Goal: Task Accomplishment & Management: Manage account settings

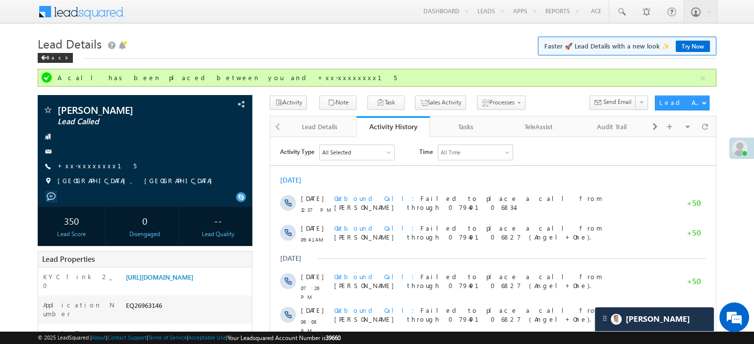
scroll to position [5112, 0]
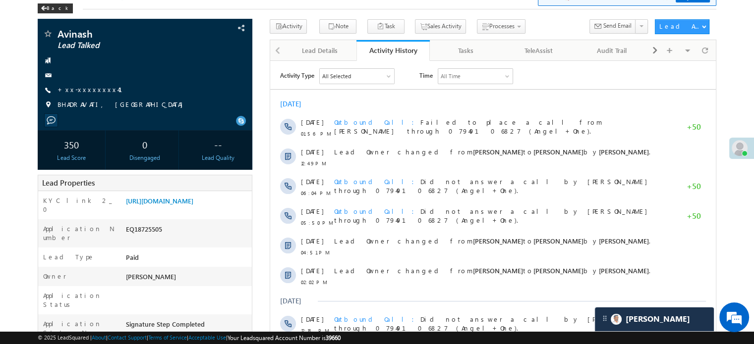
scroll to position [4923, 0]
click at [93, 88] on link "+xx-xxxxxxxx41" at bounding box center [95, 89] width 77 height 8
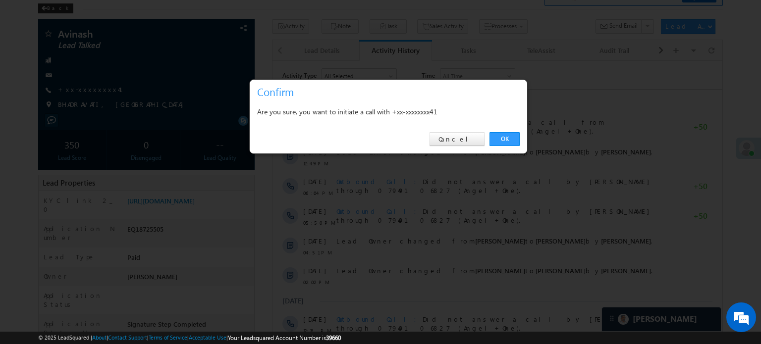
click at [492, 131] on div "OK Cancel" at bounding box center [388, 139] width 277 height 28
click at [496, 139] on link "OK" at bounding box center [505, 139] width 30 height 14
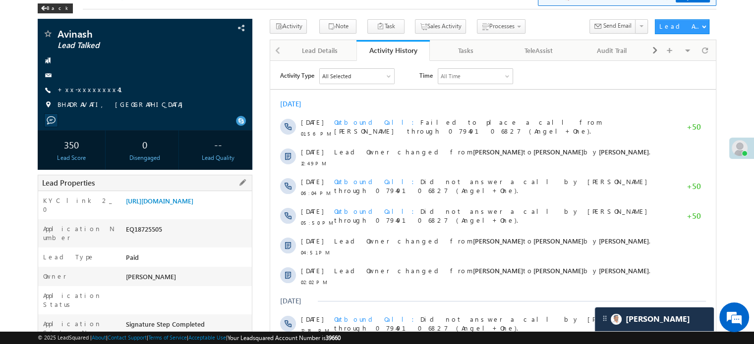
click at [174, 210] on div "https://angelbroking1-pk3em7sa.customui-test.leadsquared.com?leadId=5e5ada14-cc…" at bounding box center [187, 203] width 128 height 14
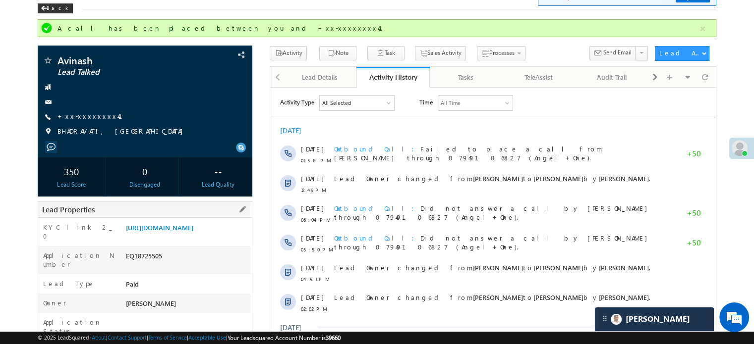
click at [191, 204] on div "Lead Properties" at bounding box center [145, 210] width 215 height 16
click at [179, 221] on div "KYC link 2_0 https://angelbroking1-pk3em7sa.customui-test.leadsquared.com?leadI…" at bounding box center [145, 232] width 214 height 28
click at [176, 229] on link "https://angelbroking1-pk3em7sa.customui-test.leadsquared.com?leadId=5e5ada14-cc…" at bounding box center [159, 227] width 67 height 8
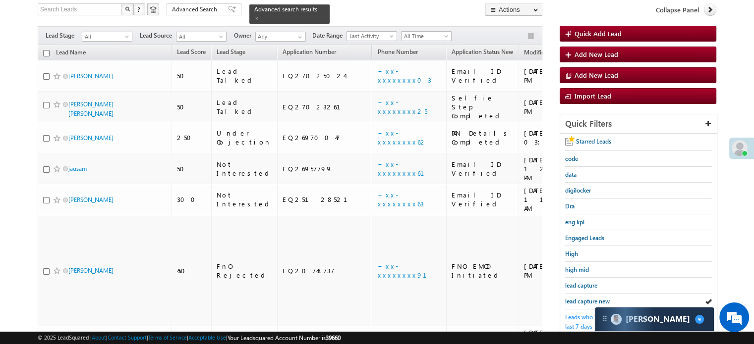
scroll to position [102, 0]
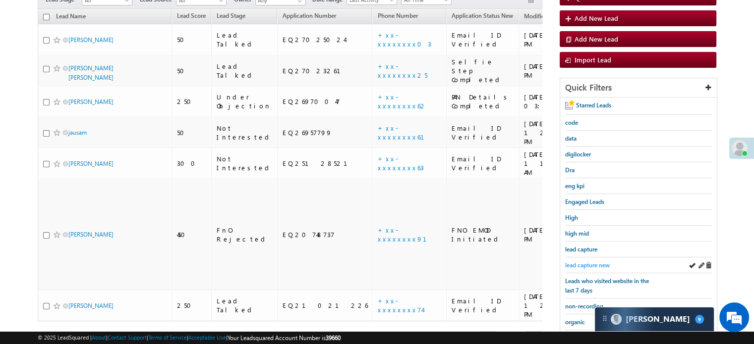
click at [591, 264] on span "lead capture new" at bounding box center [587, 265] width 45 height 7
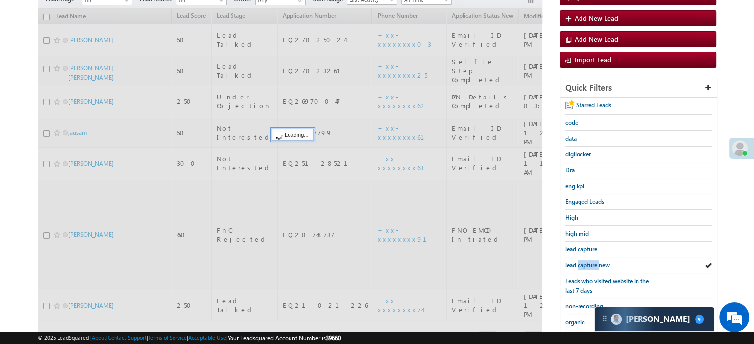
click at [591, 264] on span "lead capture new" at bounding box center [587, 265] width 45 height 7
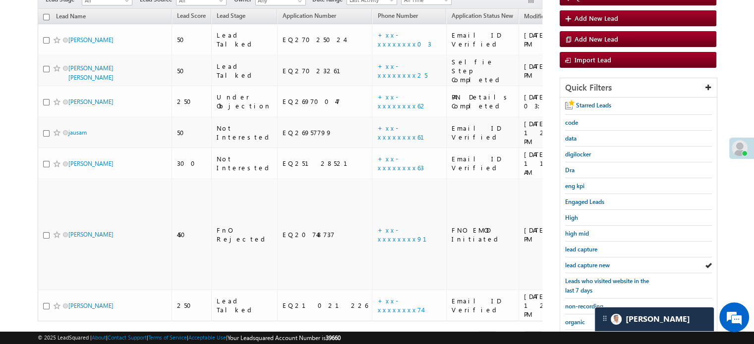
click at [589, 264] on span "lead capture new" at bounding box center [587, 265] width 45 height 7
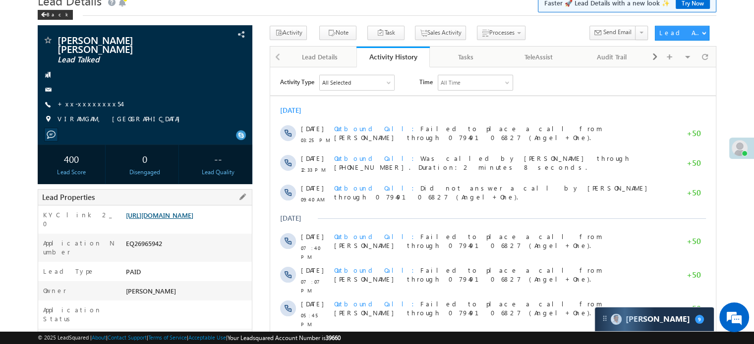
click at [176, 215] on link "https://angelbroking1-pk3em7sa.customui-test.leadsquared.com?leadId=4703be52-50…" at bounding box center [159, 215] width 67 height 8
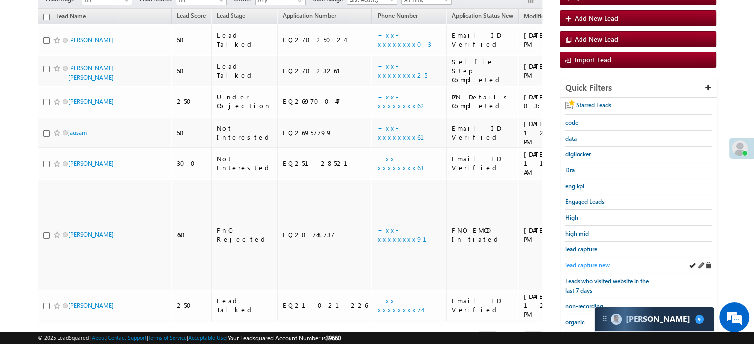
click at [604, 262] on span "lead capture new" at bounding box center [587, 265] width 45 height 7
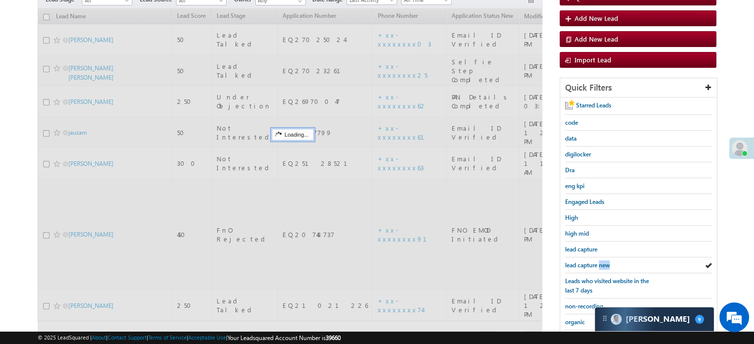
click at [604, 262] on span "lead capture new" at bounding box center [587, 265] width 45 height 7
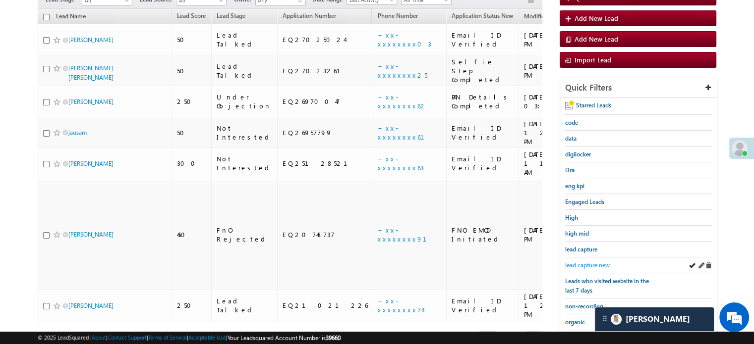
click at [589, 262] on span "lead capture new" at bounding box center [587, 265] width 45 height 7
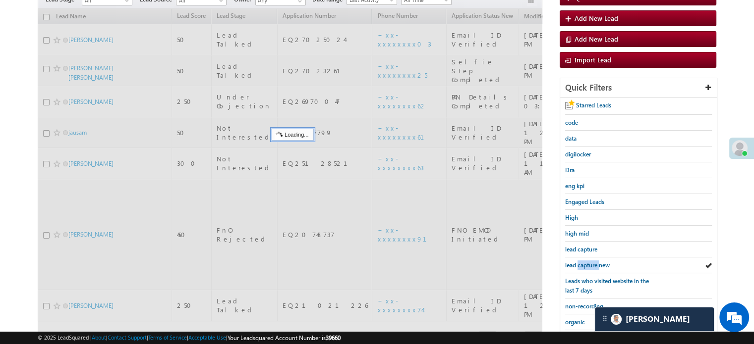
click at [589, 262] on span "lead capture new" at bounding box center [587, 265] width 45 height 7
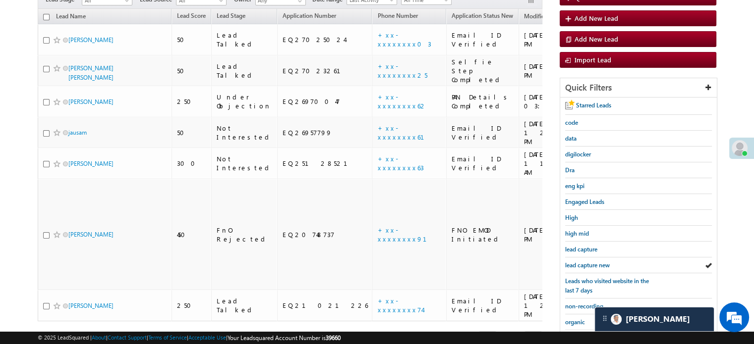
click at [589, 262] on span "lead capture new" at bounding box center [587, 265] width 45 height 7
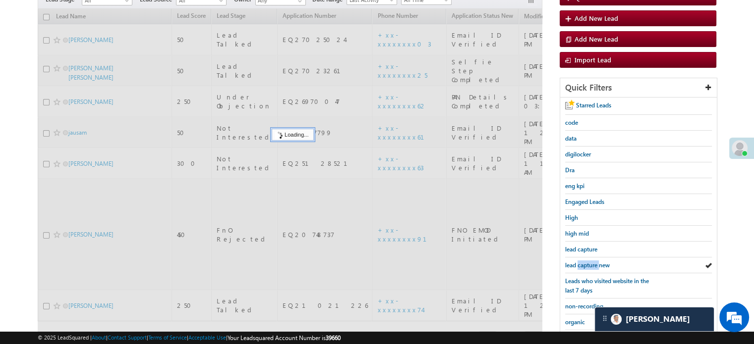
click at [589, 262] on span "lead capture new" at bounding box center [587, 265] width 45 height 7
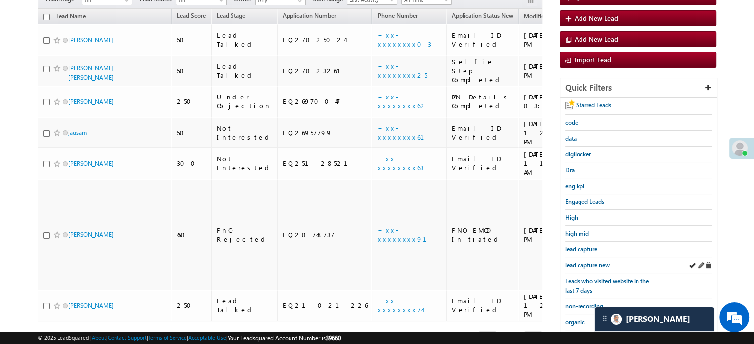
click at [602, 267] on div "lead capture new" at bounding box center [638, 266] width 147 height 16
click at [596, 264] on span "lead capture new" at bounding box center [587, 265] width 45 height 7
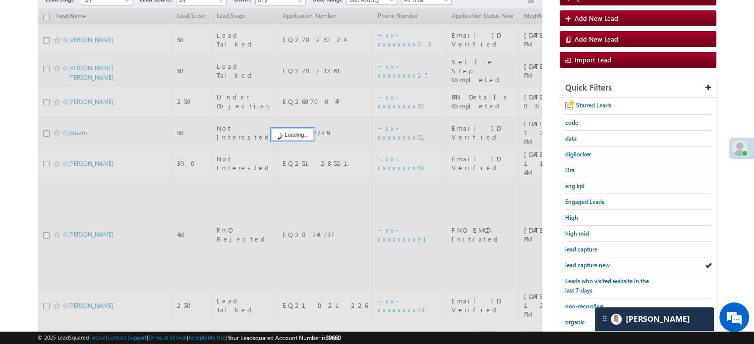
click at [594, 263] on span "lead capture new" at bounding box center [587, 265] width 45 height 7
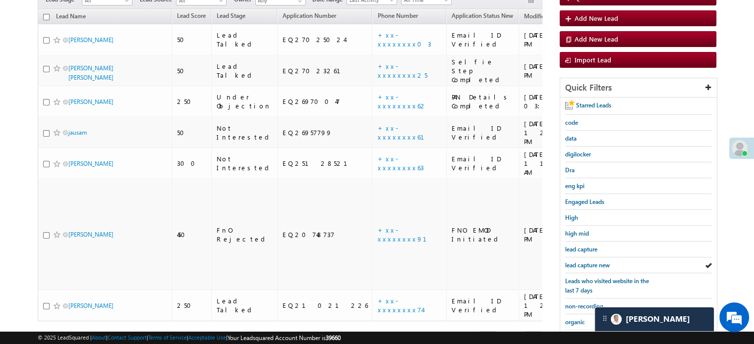
scroll to position [213, 0]
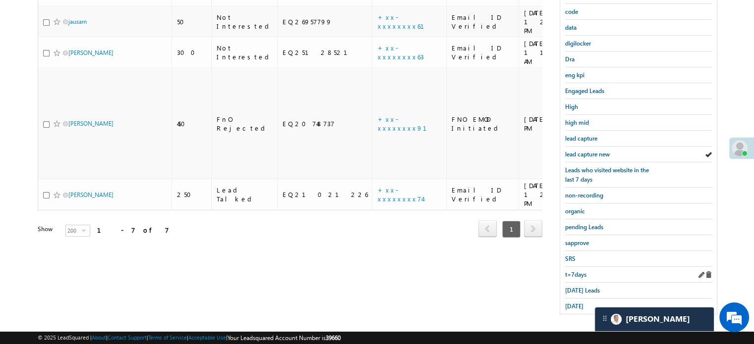
click at [587, 277] on div "t+7days" at bounding box center [638, 275] width 147 height 16
click at [586, 283] on div "Today's Leads" at bounding box center [638, 291] width 147 height 16
click at [585, 287] on span "Today's Leads" at bounding box center [582, 290] width 35 height 7
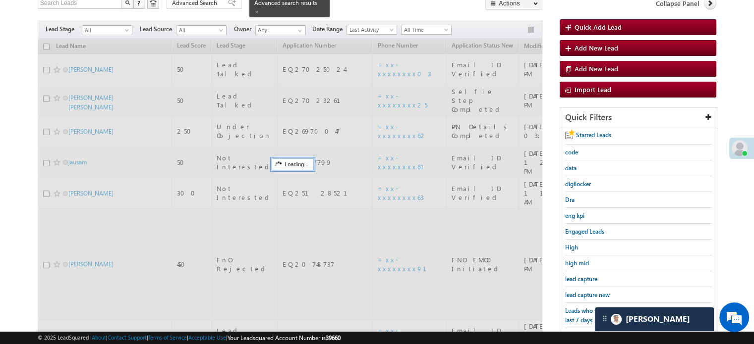
scroll to position [64, 0]
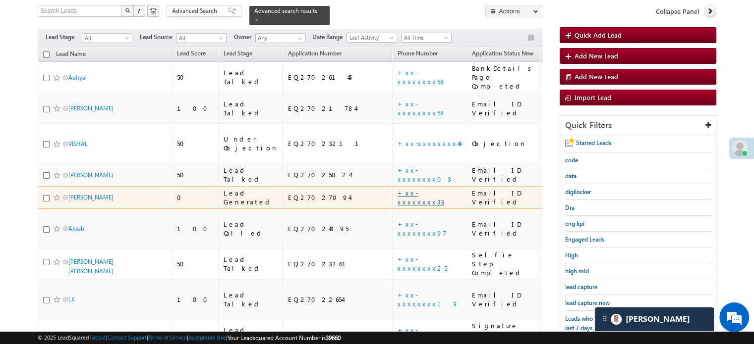
click at [397, 189] on link "+xx-xxxxxxxx33" at bounding box center [420, 197] width 47 height 17
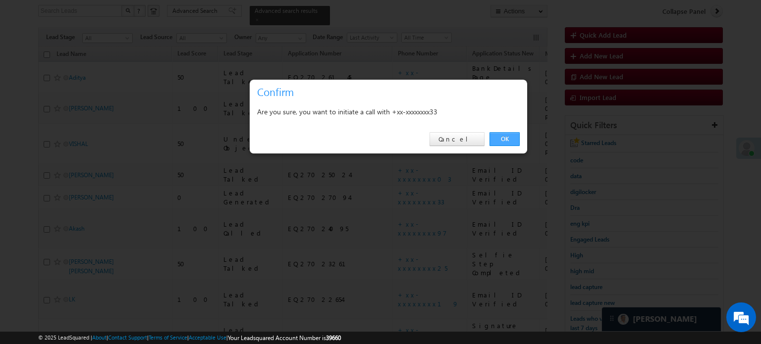
click at [505, 143] on link "OK" at bounding box center [505, 139] width 30 height 14
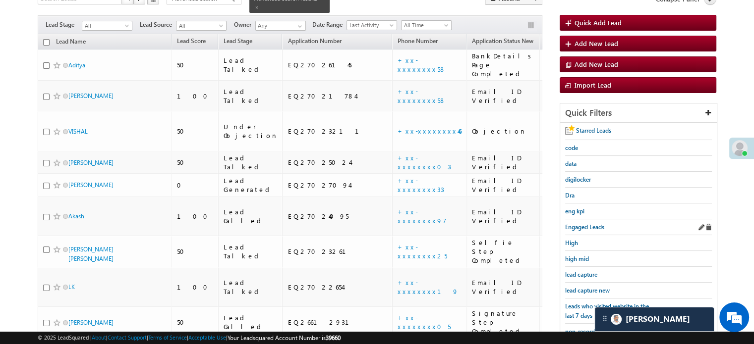
scroll to position [163, 0]
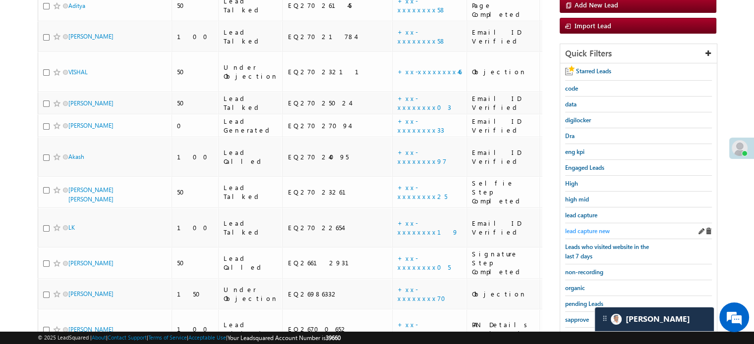
click at [594, 227] on span "lead capture new" at bounding box center [587, 230] width 45 height 7
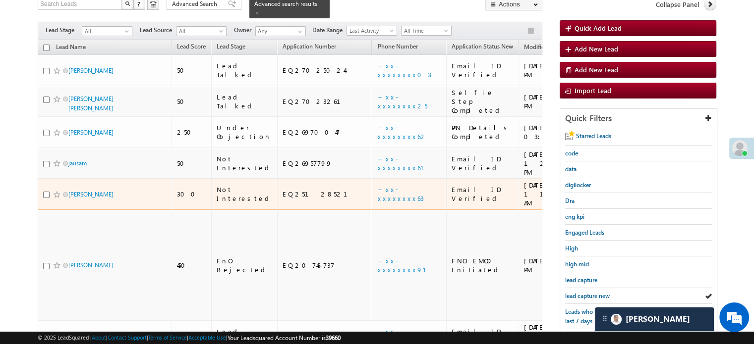
scroll to position [113, 0]
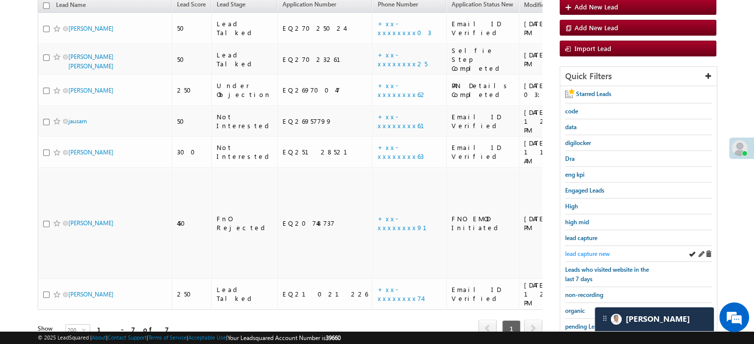
click at [581, 250] on span "lead capture new" at bounding box center [587, 253] width 45 height 7
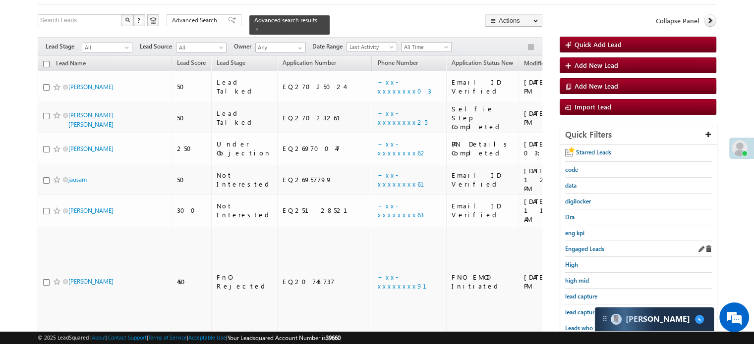
scroll to position [63, 0]
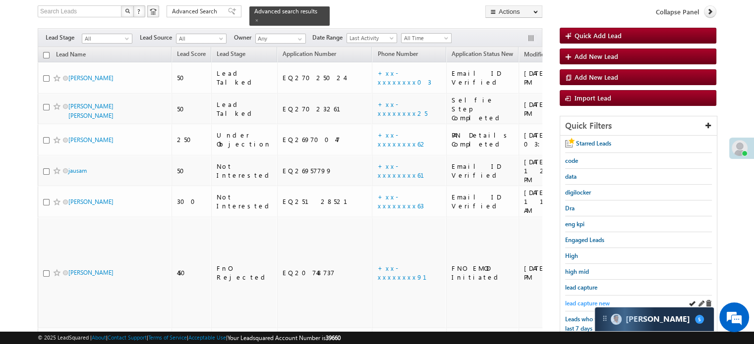
click at [588, 302] on span "lead capture new" at bounding box center [587, 303] width 45 height 7
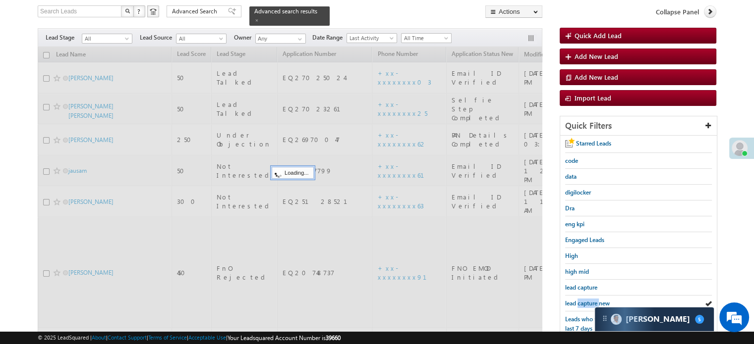
click at [588, 302] on span "lead capture new" at bounding box center [587, 303] width 45 height 7
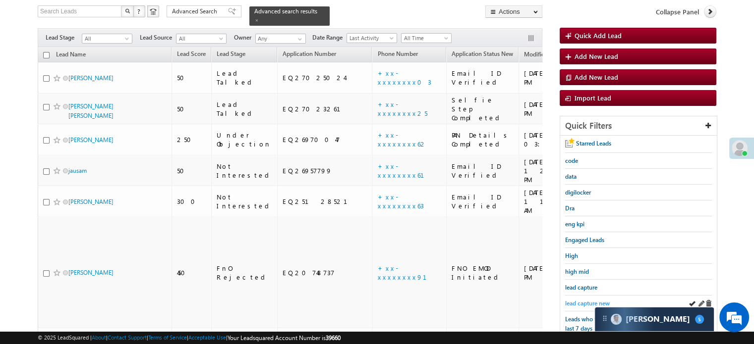
click at [584, 300] on span "lead capture new" at bounding box center [587, 303] width 45 height 7
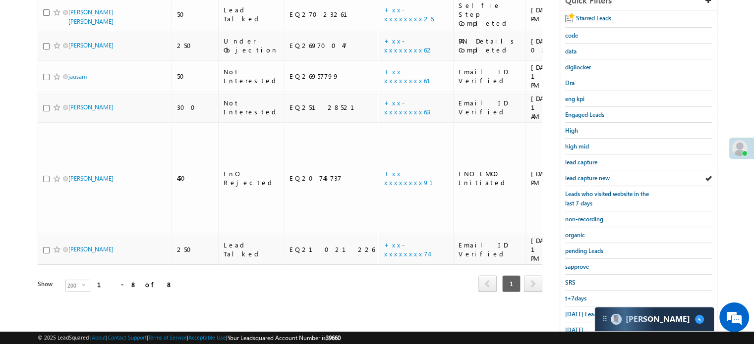
scroll to position [212, 0]
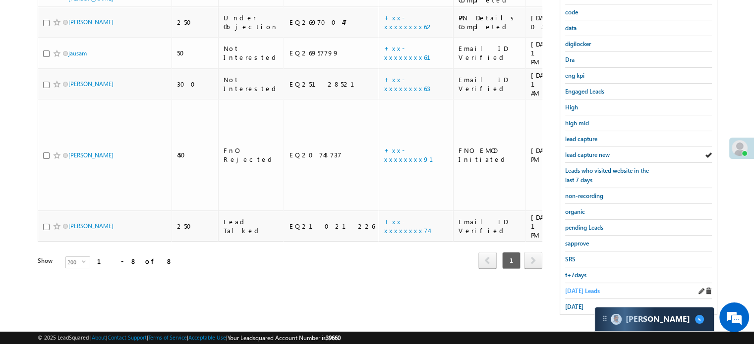
click at [575, 287] on span "Today's Leads" at bounding box center [582, 290] width 35 height 7
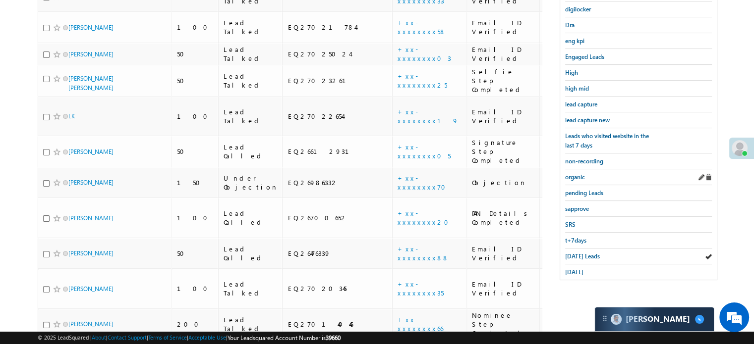
scroll to position [198, 0]
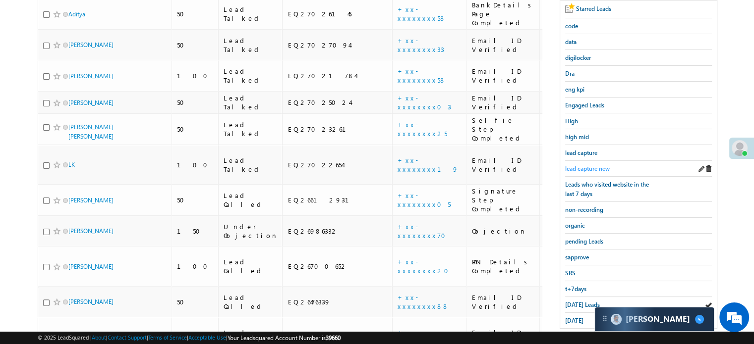
click at [593, 165] on span "lead capture new" at bounding box center [587, 168] width 45 height 7
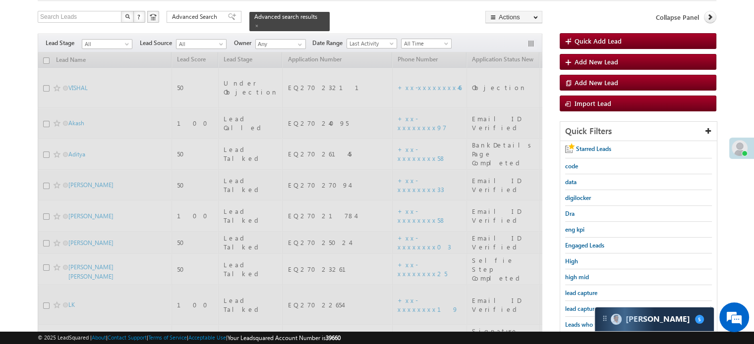
scroll to position [50, 0]
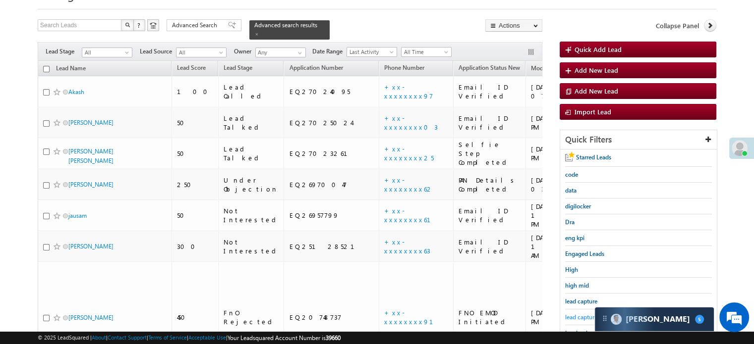
click at [584, 314] on span "lead capture new" at bounding box center [587, 317] width 45 height 7
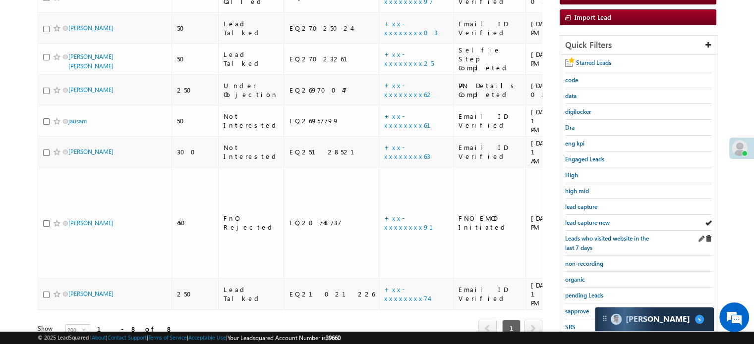
scroll to position [149, 0]
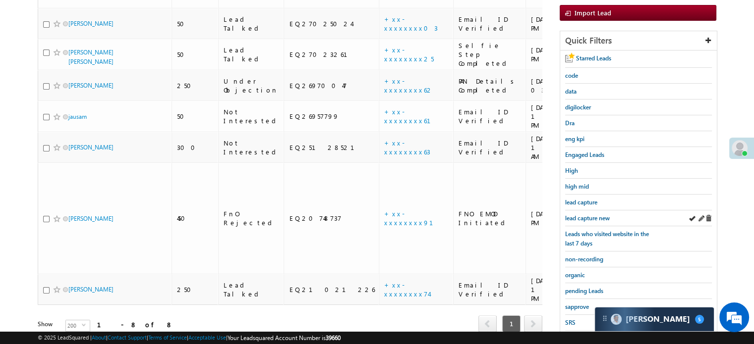
click at [605, 211] on div "lead capture new" at bounding box center [638, 219] width 147 height 16
click at [599, 216] on span "lead capture new" at bounding box center [587, 218] width 45 height 7
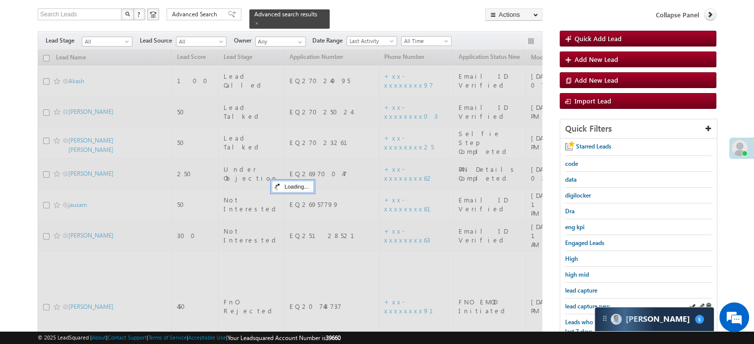
scroll to position [50, 0]
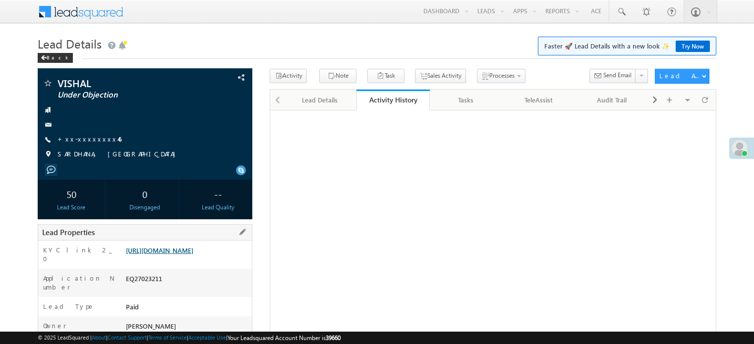
scroll to position [31, 0]
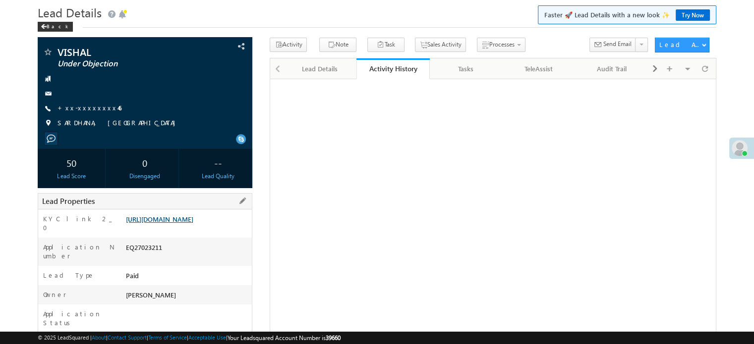
click at [183, 219] on link "[URL][DOMAIN_NAME]" at bounding box center [159, 219] width 67 height 8
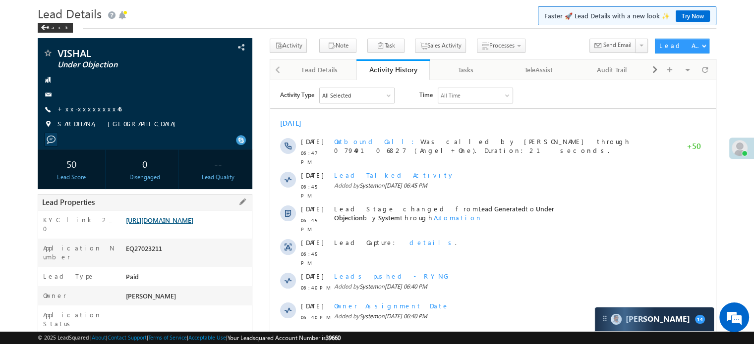
scroll to position [0, 0]
click at [188, 224] on link "[URL][DOMAIN_NAME]" at bounding box center [159, 220] width 67 height 8
click at [193, 224] on link "[URL][DOMAIN_NAME]" at bounding box center [159, 220] width 67 height 8
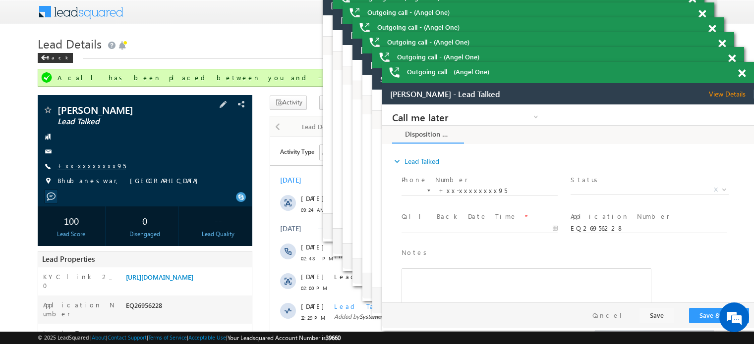
click at [90, 166] on link "+xx-xxxxxxxx95" at bounding box center [91, 166] width 68 height 8
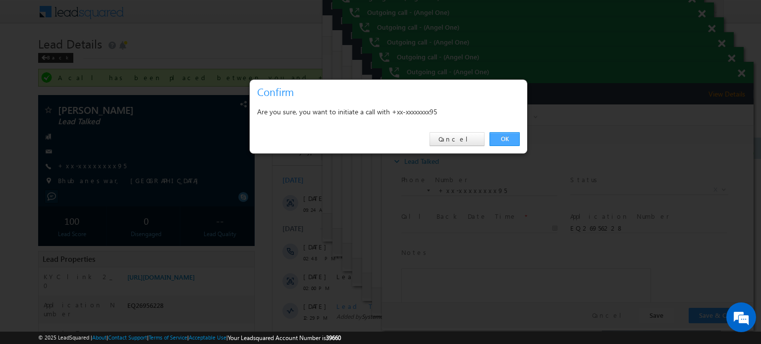
click at [511, 139] on link "OK" at bounding box center [505, 139] width 30 height 14
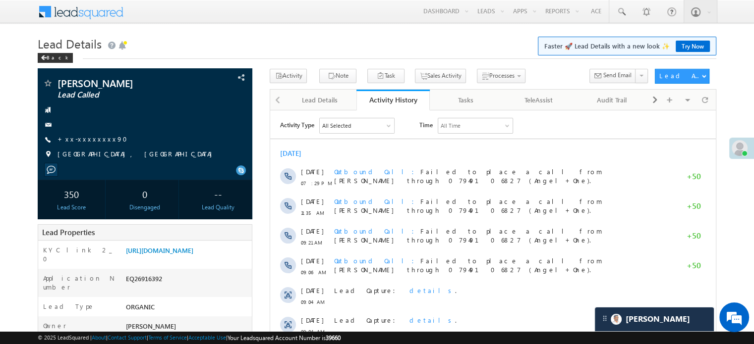
scroll to position [5686, 0]
click at [230, 260] on div "[URL][DOMAIN_NAME]" at bounding box center [187, 253] width 128 height 14
click at [193, 255] on link "[URL][DOMAIN_NAME]" at bounding box center [159, 250] width 67 height 8
